Goal: Navigation & Orientation: Find specific page/section

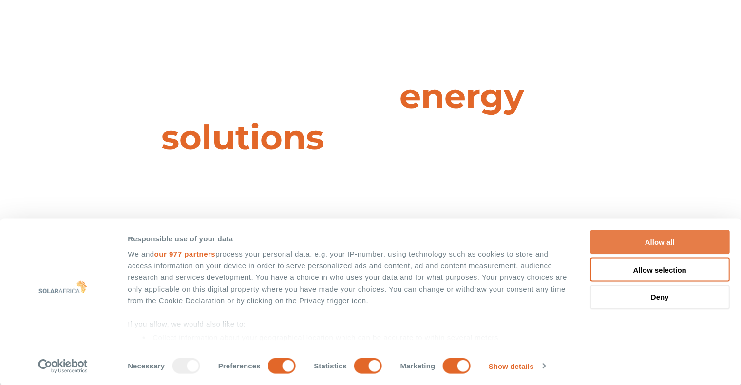
click at [654, 245] on button "Allow all" at bounding box center [659, 242] width 139 height 24
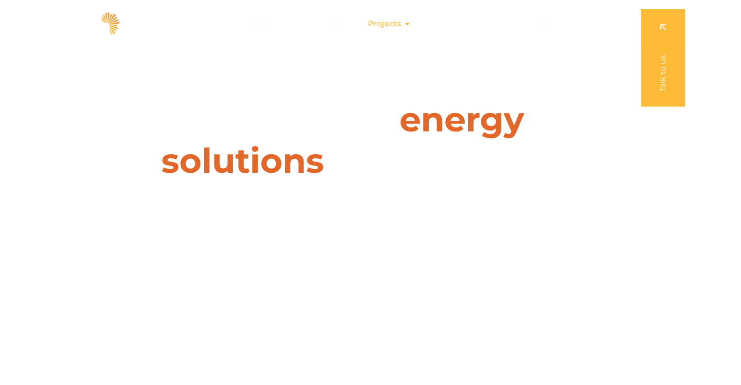
click at [381, 18] on span "Projects" at bounding box center [384, 24] width 33 height 12
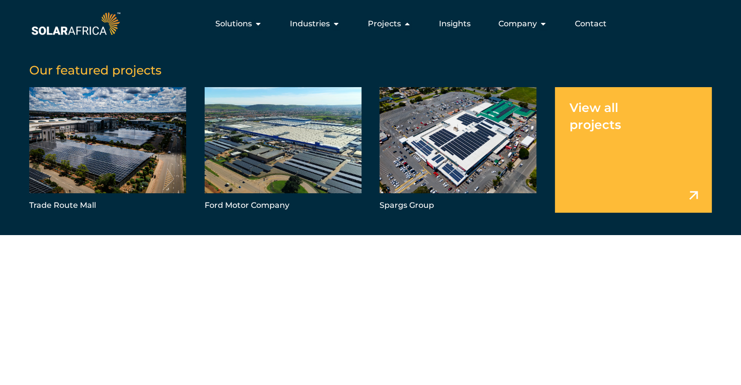
click at [585, 118] on link "Menu" at bounding box center [633, 150] width 157 height 126
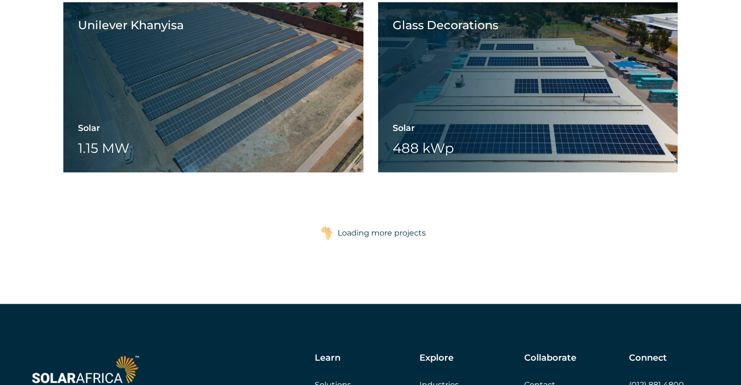
scroll to position [1510, 0]
